Goal: Transaction & Acquisition: Book appointment/travel/reservation

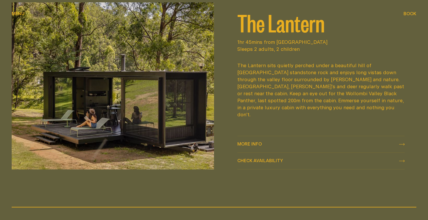
scroll to position [742, 0]
click at [269, 159] on span "Check availability" at bounding box center [260, 160] width 46 height 4
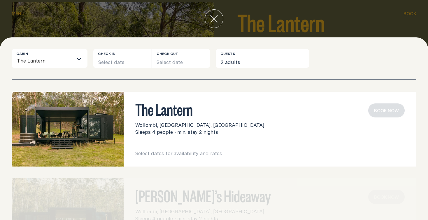
scroll to position [0, 0]
click at [126, 64] on button "Select date" at bounding box center [122, 58] width 58 height 19
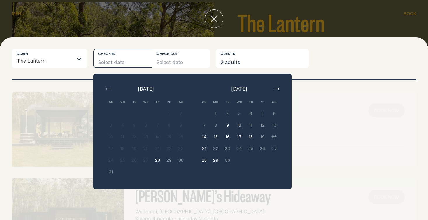
click at [80, 61] on icon "Search for option" at bounding box center [79, 59] width 5 height 5
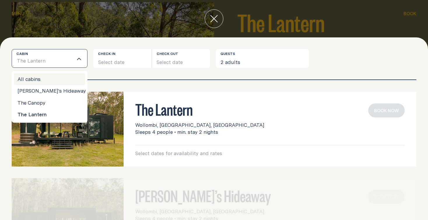
click at [53, 80] on li "All cabins" at bounding box center [49, 79] width 71 height 12
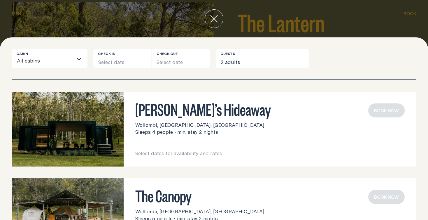
click at [122, 61] on button "Select date" at bounding box center [122, 58] width 58 height 19
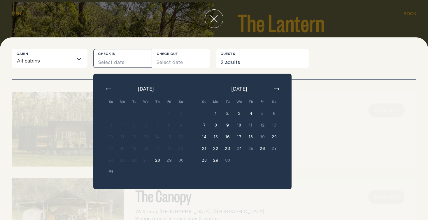
click at [277, 90] on icon "button" at bounding box center [277, 89] width 6 height 2
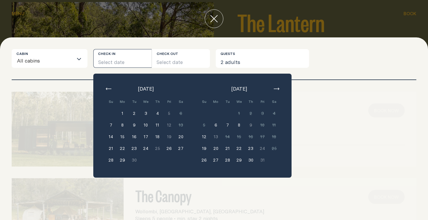
click at [204, 136] on button "12" at bounding box center [204, 137] width 12 height 12
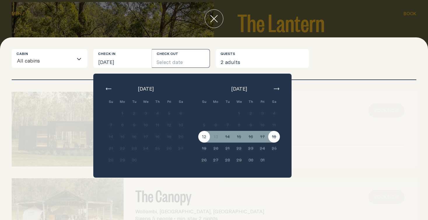
click at [326, 158] on div "[PERSON_NAME]’s Hideaway Wollombi, [GEOGRAPHIC_DATA], [GEOGRAPHIC_DATA] Sleeps …" at bounding box center [214, 129] width 405 height 75
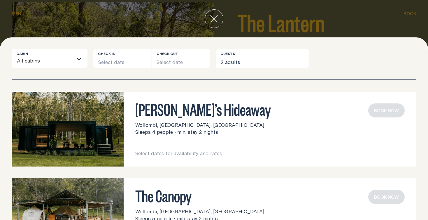
click at [110, 62] on button "Select date" at bounding box center [122, 58] width 58 height 19
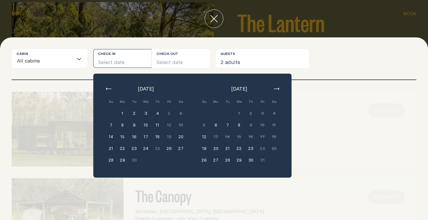
click at [217, 124] on button "6" at bounding box center [216, 125] width 12 height 12
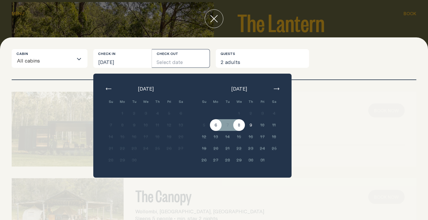
click at [236, 125] on button "8" at bounding box center [239, 125] width 12 height 12
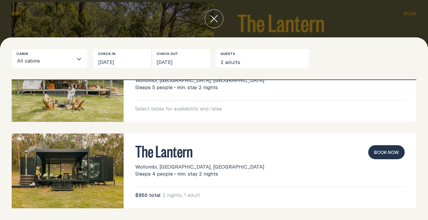
scroll to position [131, 0]
click at [68, 179] on img at bounding box center [68, 170] width 112 height 75
